Goal: Information Seeking & Learning: Learn about a topic

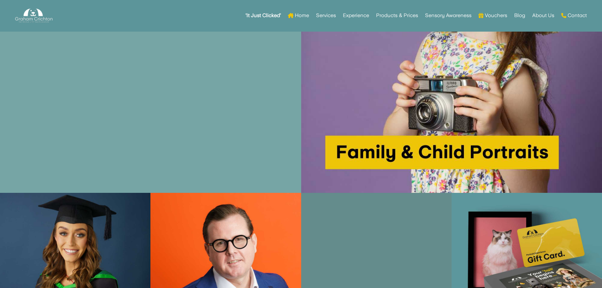
scroll to position [917, 0]
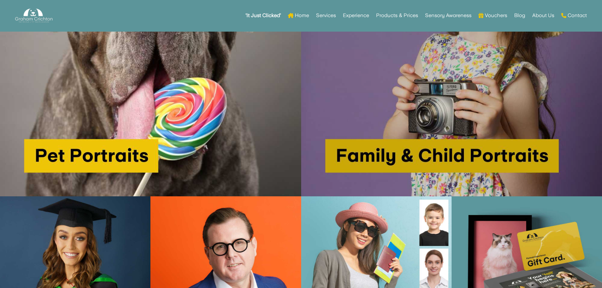
drag, startPoint x: 450, startPoint y: 177, endPoint x: 406, endPoint y: 138, distance: 58.2
click at [406, 138] on img at bounding box center [451, 45] width 301 height 301
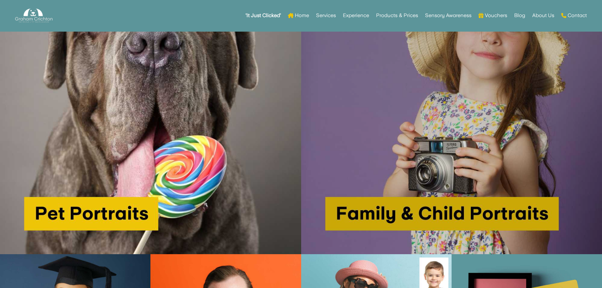
scroll to position [791, 0]
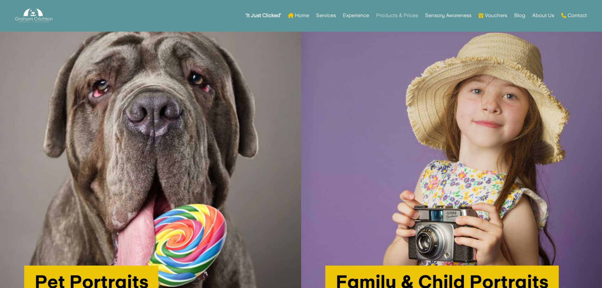
click at [398, 16] on link "Products & Prices" at bounding box center [397, 15] width 42 height 25
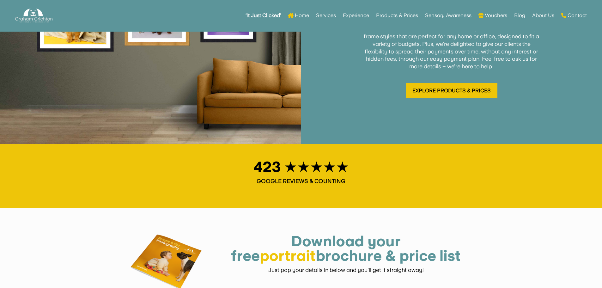
scroll to position [1139, 0]
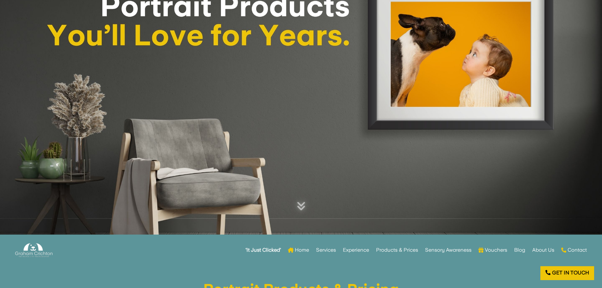
scroll to position [32, 0]
